Goal: Navigation & Orientation: Understand site structure

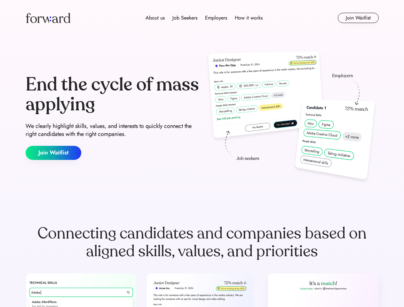
click at [202, 153] on div "End the cycle of mass applying We clearly highlight skills, values, and interes…" at bounding box center [202, 117] width 353 height 137
click at [202, 18] on div "About us Job Seekers Employers How it works" at bounding box center [204, 18] width 252 height 8
click at [48, 18] on img at bounding box center [48, 18] width 45 height 10
click at [204, 18] on div "About us Job Seekers Employers How it works" at bounding box center [204, 18] width 252 height 8
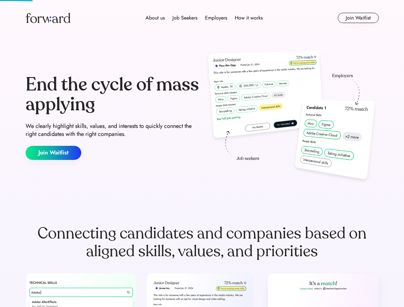
click at [155, 18] on div "About us" at bounding box center [154, 18] width 19 height 8
click at [185, 18] on div "Job Seekers" at bounding box center [184, 18] width 25 height 8
click at [216, 18] on div "Employers" at bounding box center [216, 18] width 22 height 8
click at [248, 18] on div "How it works" at bounding box center [249, 18] width 28 height 8
